Goal: Task Accomplishment & Management: Manage account settings

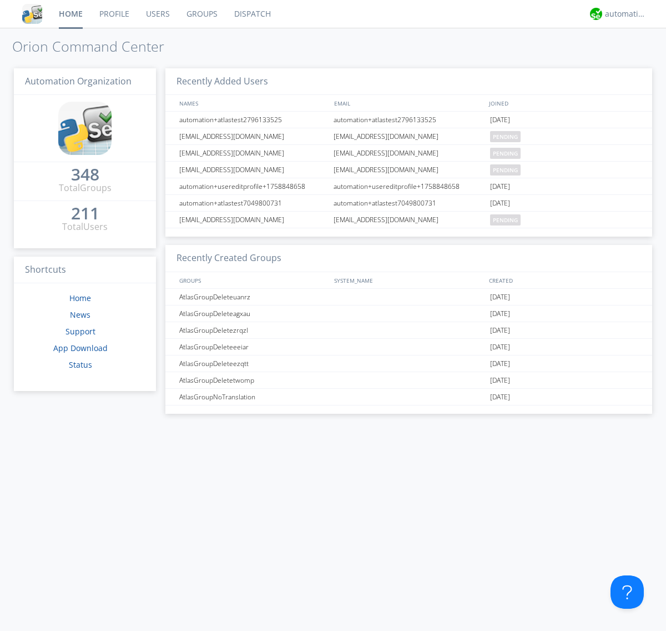
click at [201, 14] on link "Groups" at bounding box center [202, 14] width 48 height 28
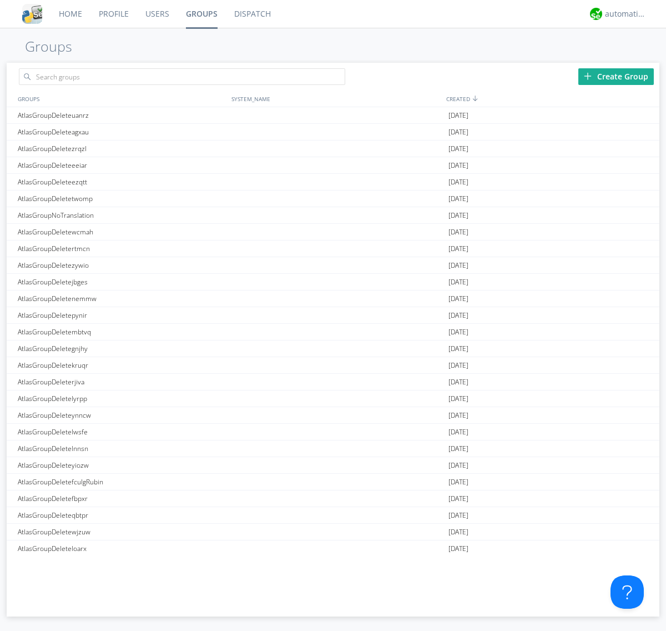
click at [616, 76] on div "Create Group" at bounding box center [617, 76] width 76 height 17
click at [201, 14] on link "Groups" at bounding box center [202, 14] width 48 height 28
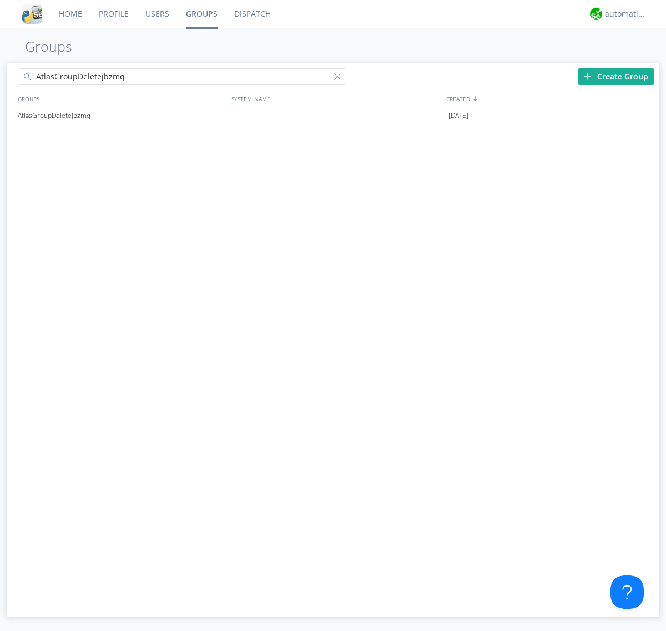
type input "AtlasGroupDeletejbzmq"
click at [340, 78] on div at bounding box center [339, 78] width 11 height 11
type input "AtlasGroupDeletejbzmq"
click at [122, 115] on div "AtlasGroupDeletejbzmq" at bounding box center [122, 115] width 214 height 17
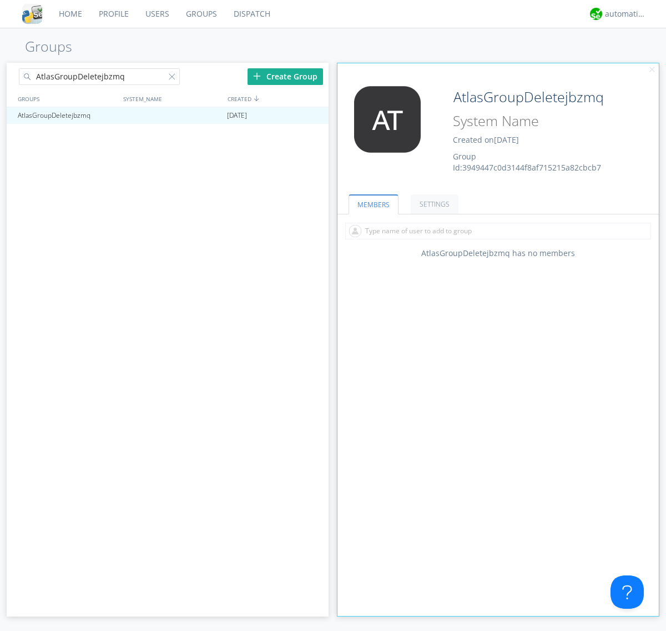
click at [498, 230] on input "text" at bounding box center [498, 231] width 306 height 17
type input "automation+atlas0005"
click at [496, 230] on input "text" at bounding box center [498, 231] width 306 height 17
type input "automation+atlas0004"
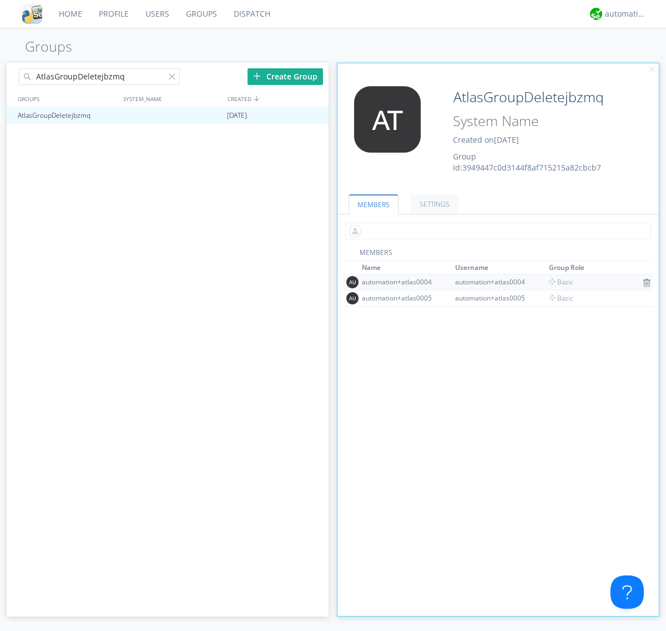
scroll to position [73, 0]
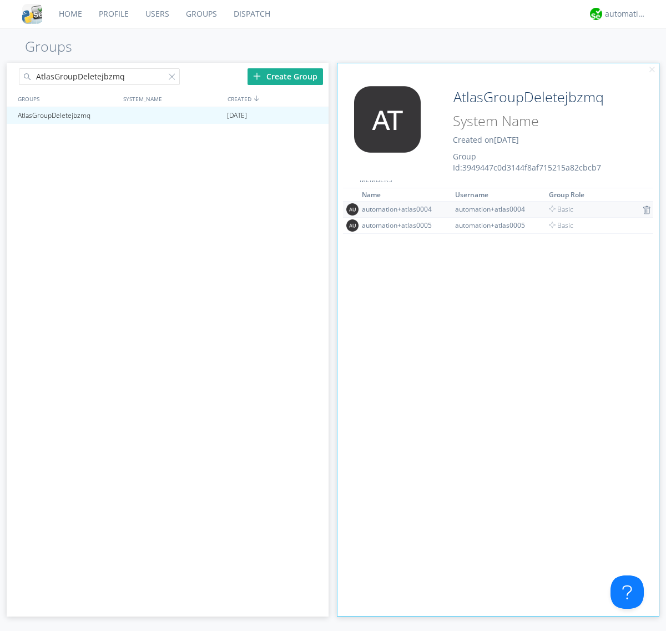
click at [643, 209] on img at bounding box center [647, 209] width 8 height 9
click at [314, 116] on div at bounding box center [314, 115] width 11 height 9
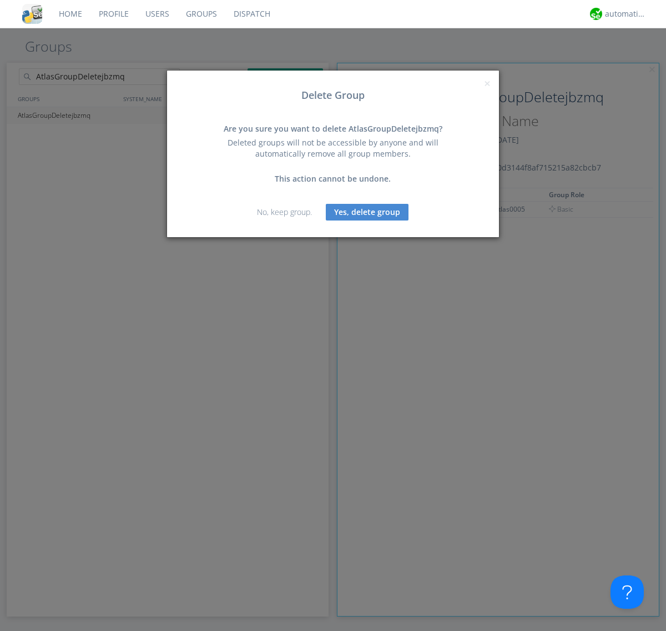
click at [368, 212] on button "Yes, delete group" at bounding box center [367, 212] width 83 height 17
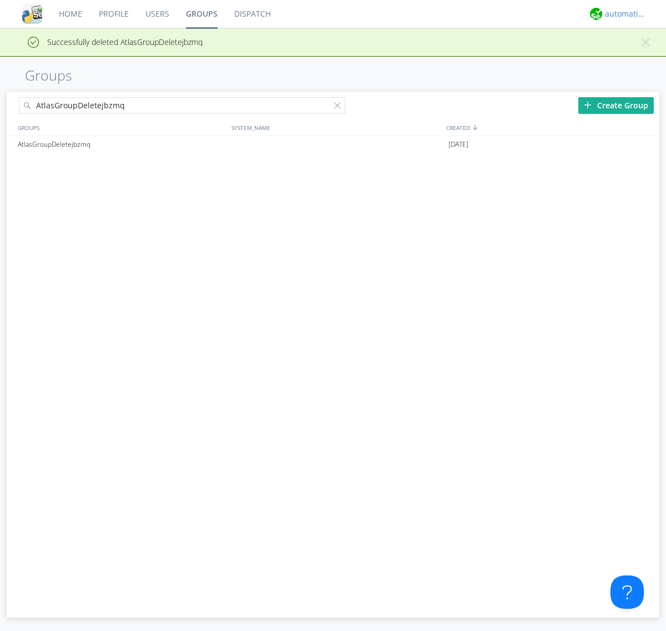
click at [623, 14] on div "automation+atlas" at bounding box center [626, 13] width 42 height 11
